Goal: Register for event/course

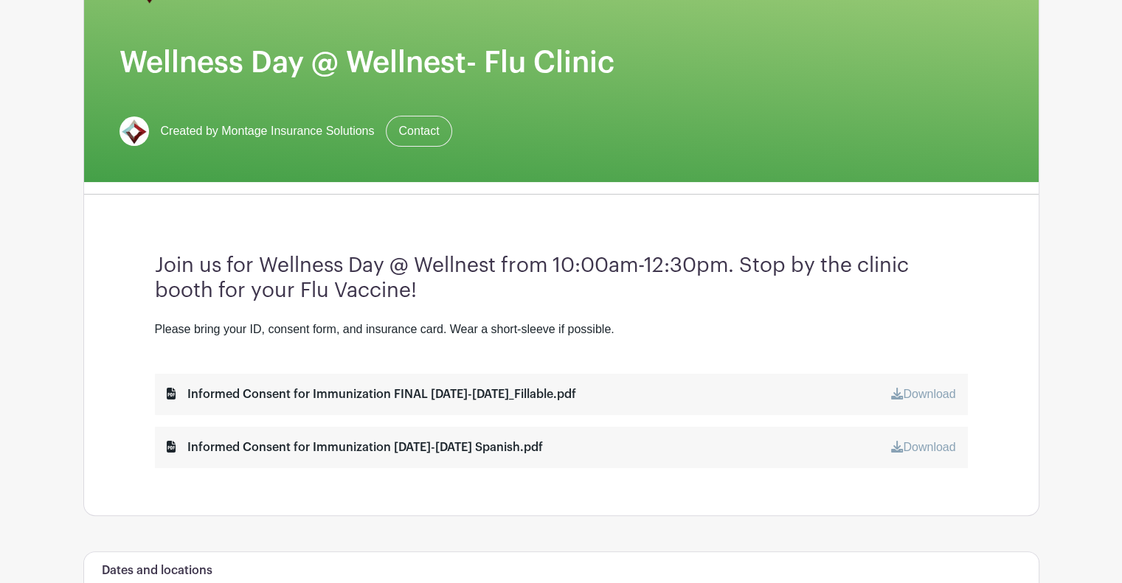
scroll to position [295, 0]
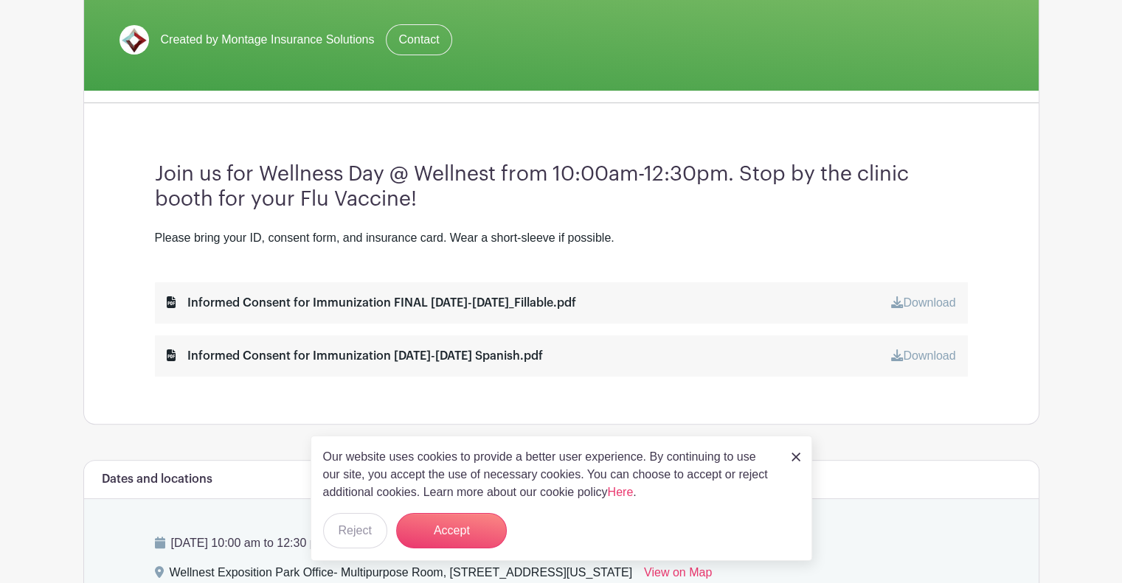
click at [797, 454] on img at bounding box center [795, 457] width 9 height 9
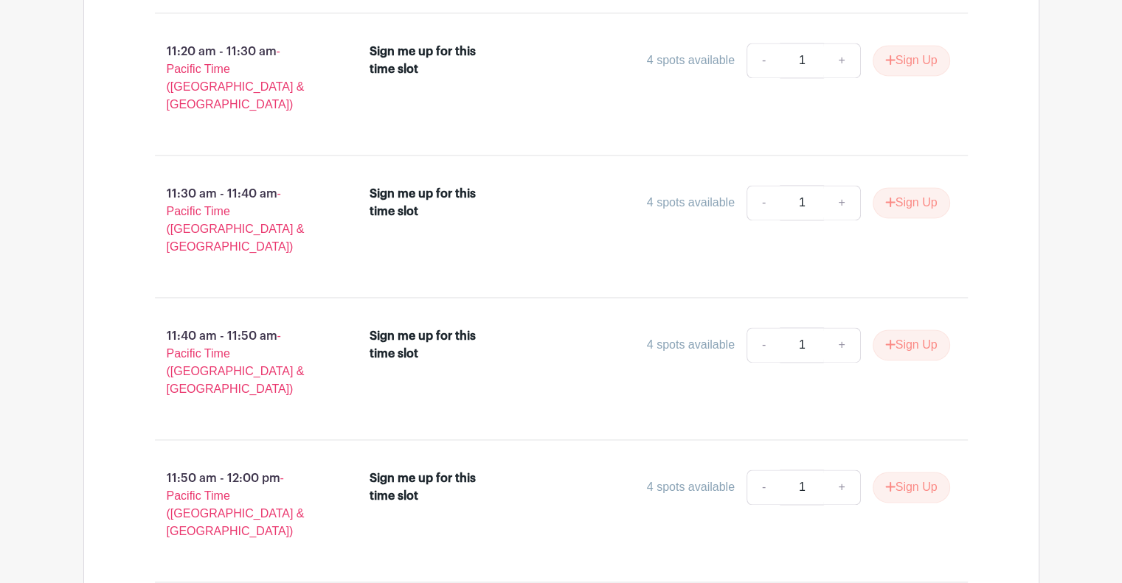
scroll to position [2433, 0]
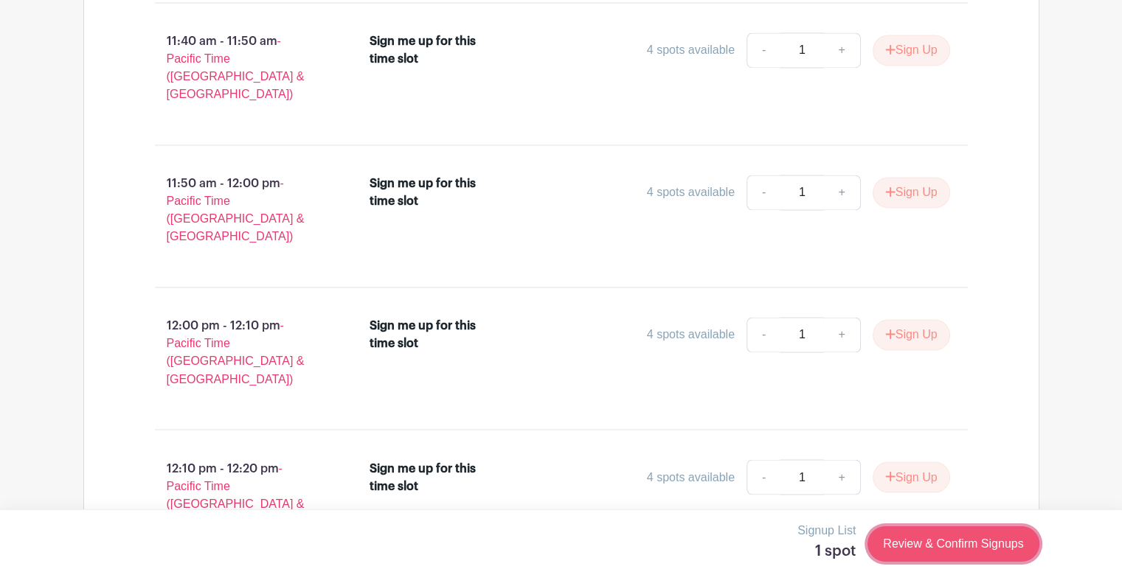
click at [914, 543] on link "Review & Confirm Signups" at bounding box center [952, 544] width 171 height 35
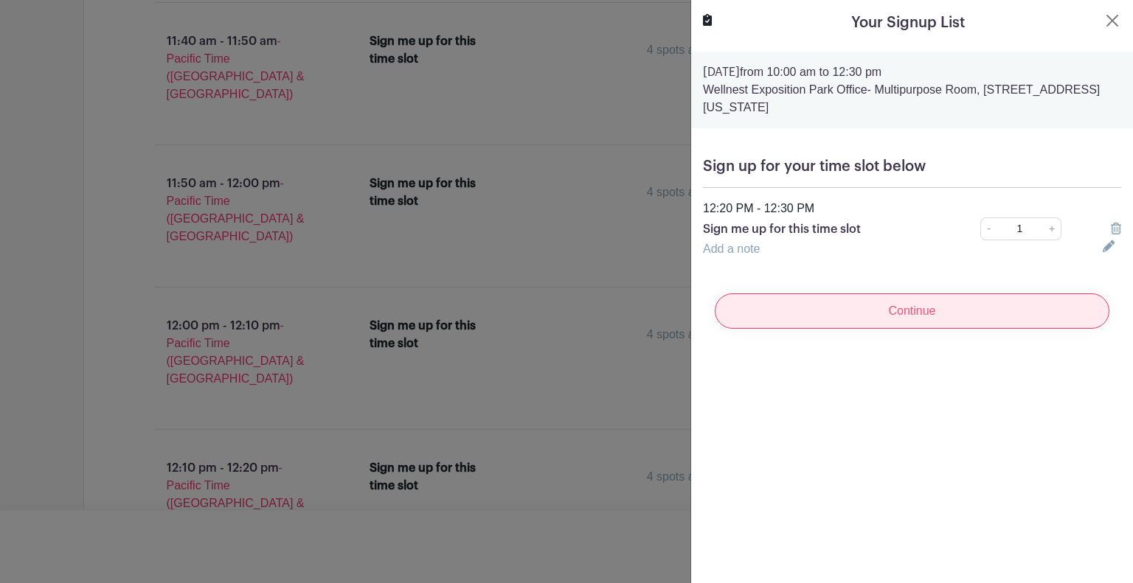
click at [885, 319] on input "Continue" at bounding box center [912, 310] width 395 height 35
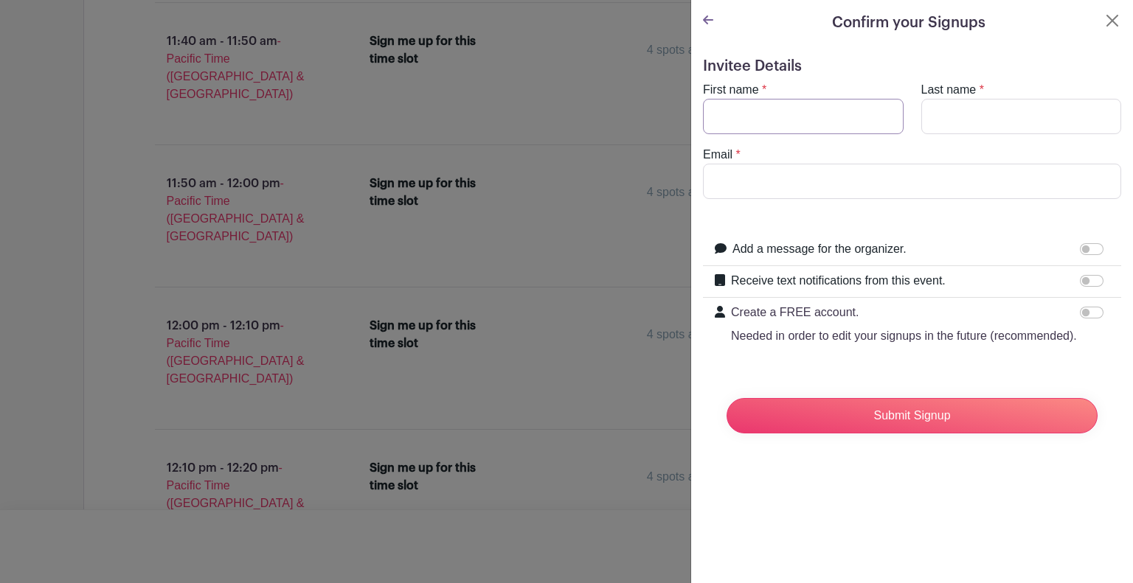
click at [755, 117] on input "First name" at bounding box center [803, 116] width 201 height 35
type input "[PERSON_NAME]"
click at [927, 114] on input "Last name" at bounding box center [1021, 116] width 201 height 35
type input "Ede"
click at [850, 188] on input "Email" at bounding box center [912, 181] width 418 height 35
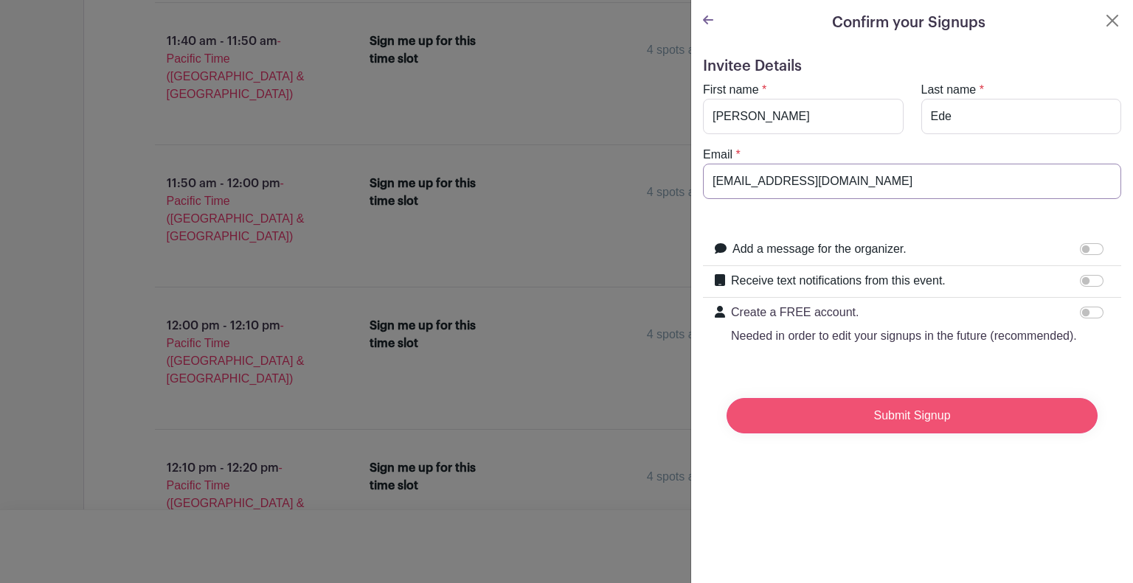
type input "[EMAIL_ADDRESS][DOMAIN_NAME]"
click at [923, 434] on input "Submit Signup" at bounding box center [911, 415] width 371 height 35
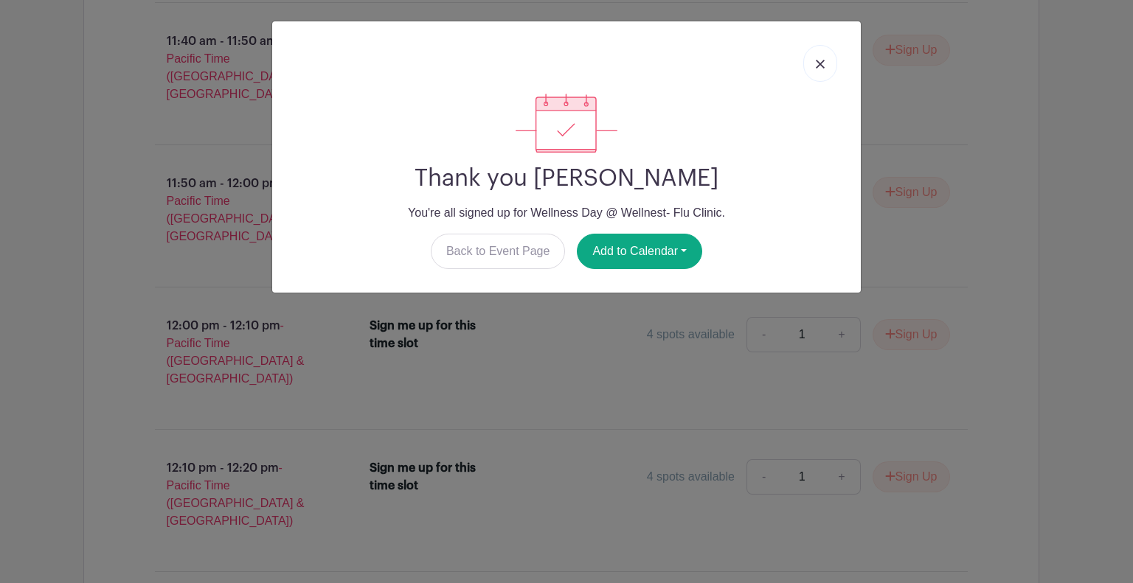
click at [826, 58] on link at bounding box center [820, 63] width 34 height 37
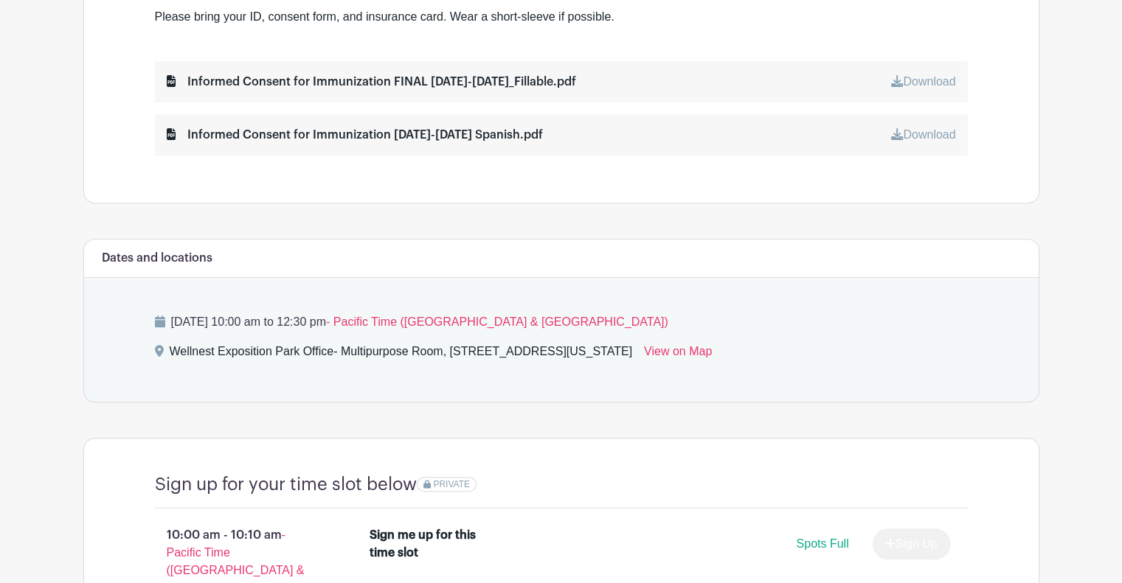
scroll to position [0, 0]
